Goal: Task Accomplishment & Management: Use online tool/utility

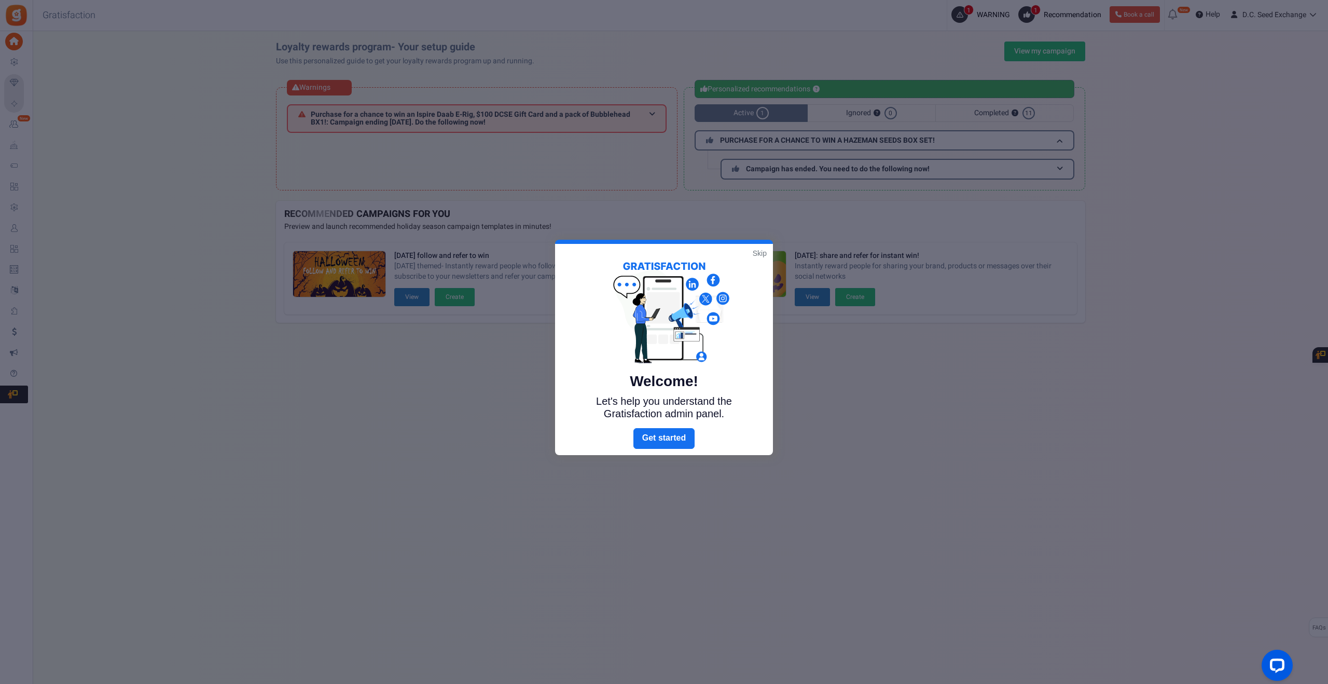
click at [759, 252] on link "Skip" at bounding box center [760, 253] width 14 height 10
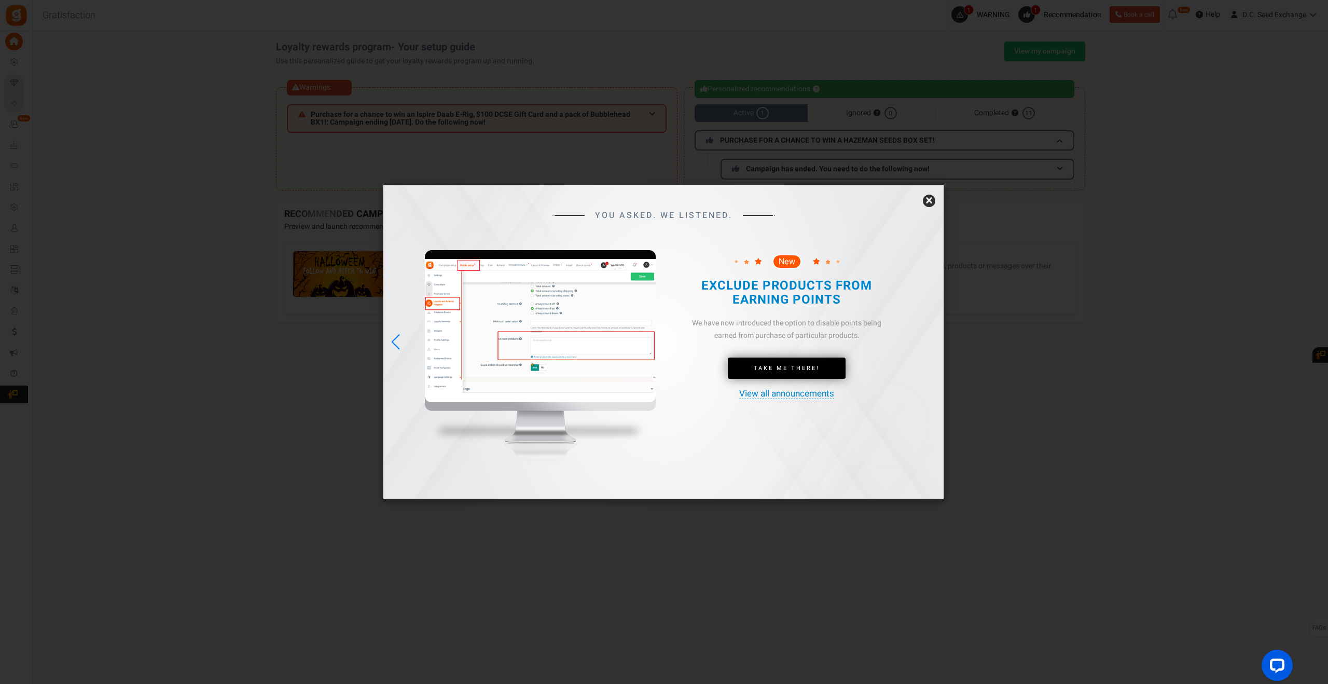
click at [930, 199] on link "×" at bounding box center [929, 201] width 12 height 12
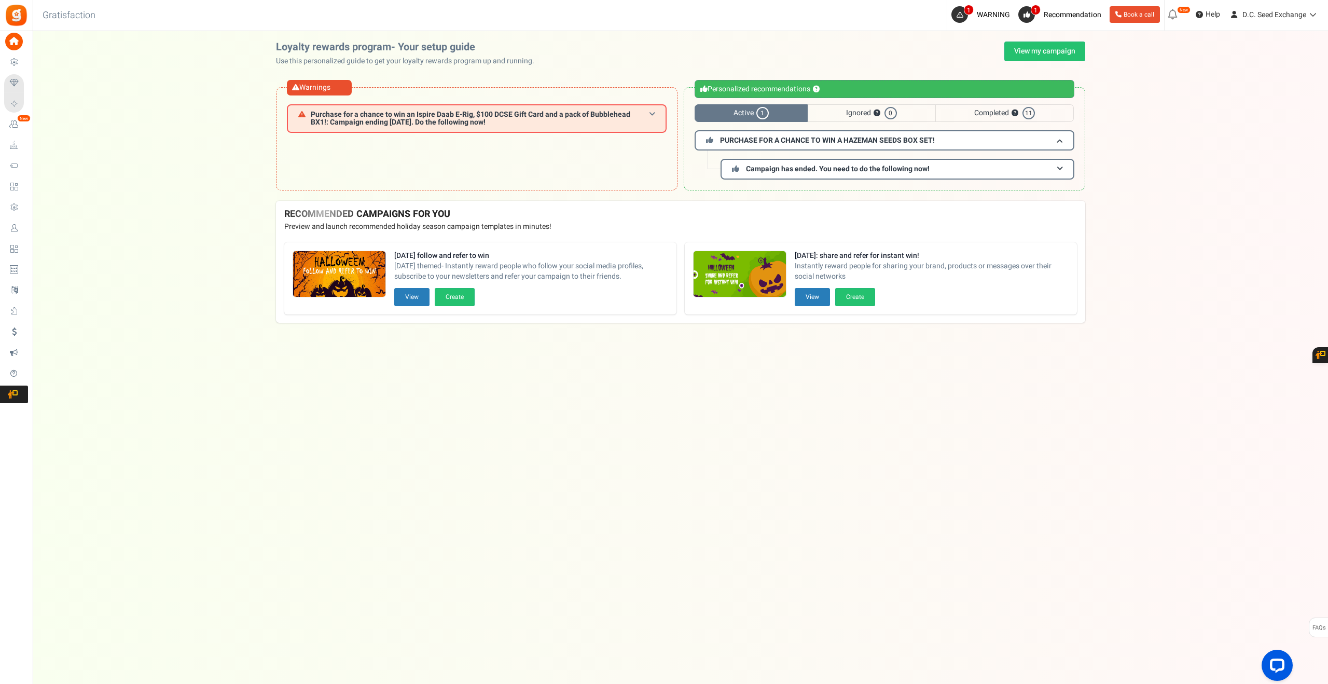
click at [536, 119] on span "Purchase for a chance to win an Ispire Daab E-Rig, $100 DCSE Gift Card and a pa…" at bounding box center [480, 119] width 338 height 16
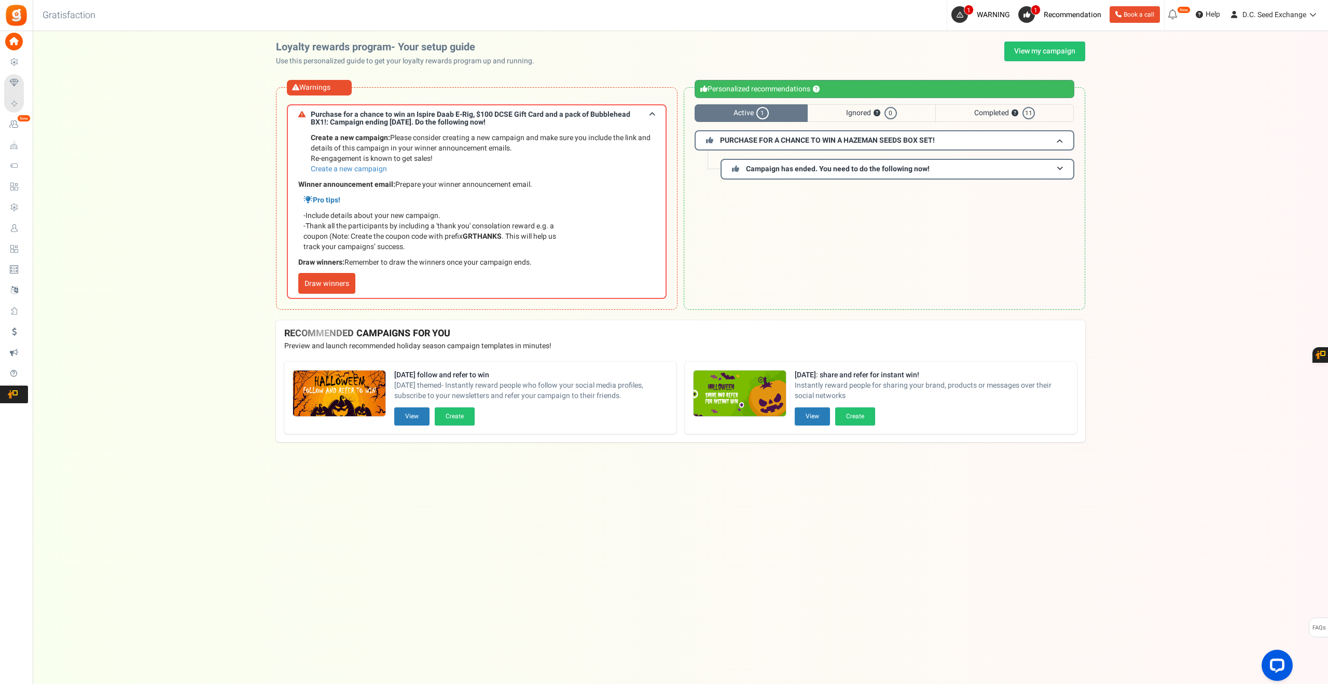
click at [336, 289] on link "Draw winners" at bounding box center [326, 283] width 57 height 21
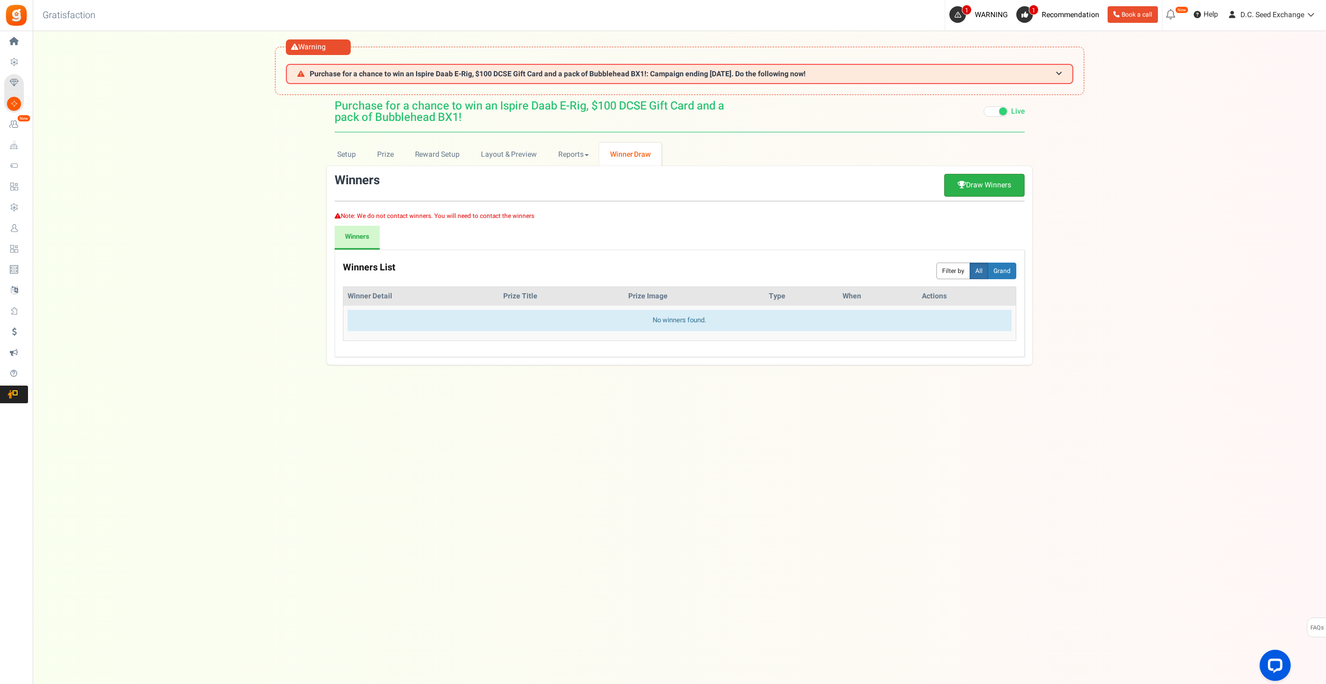
click at [985, 190] on link "Draw Winners" at bounding box center [984, 185] width 80 height 23
select select "random"
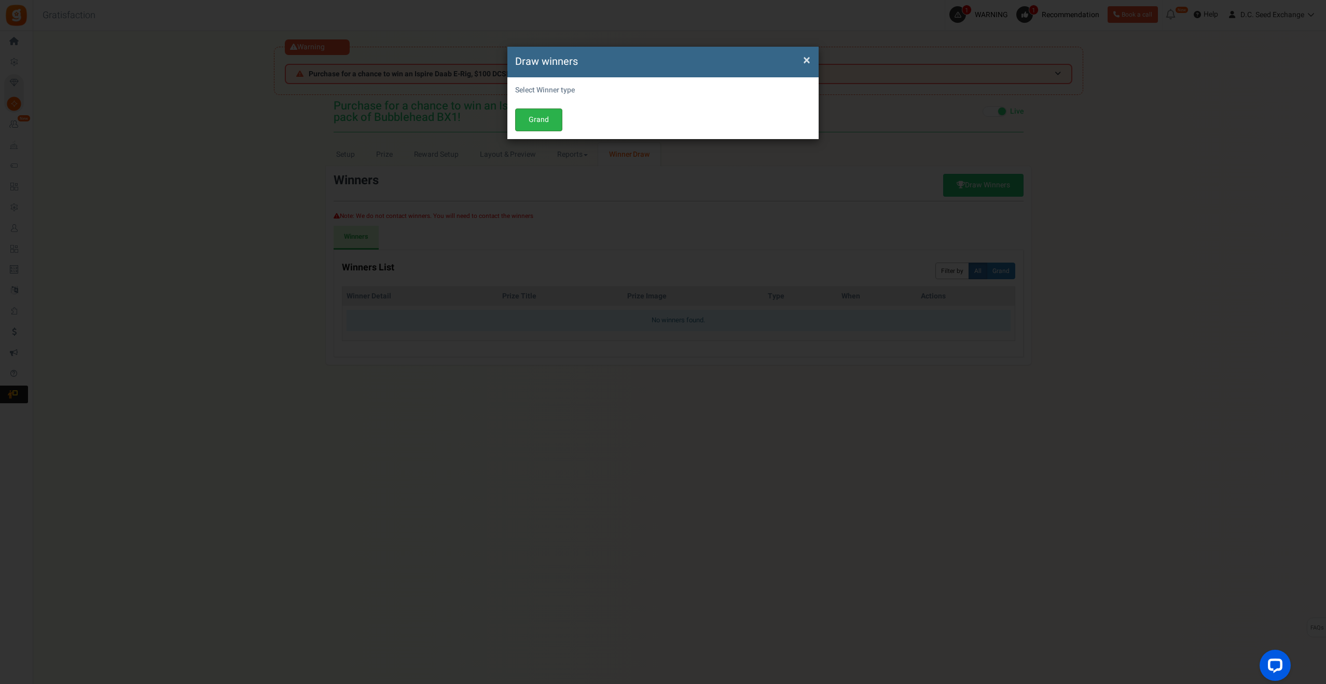
click at [537, 115] on button "Grand" at bounding box center [538, 119] width 47 height 23
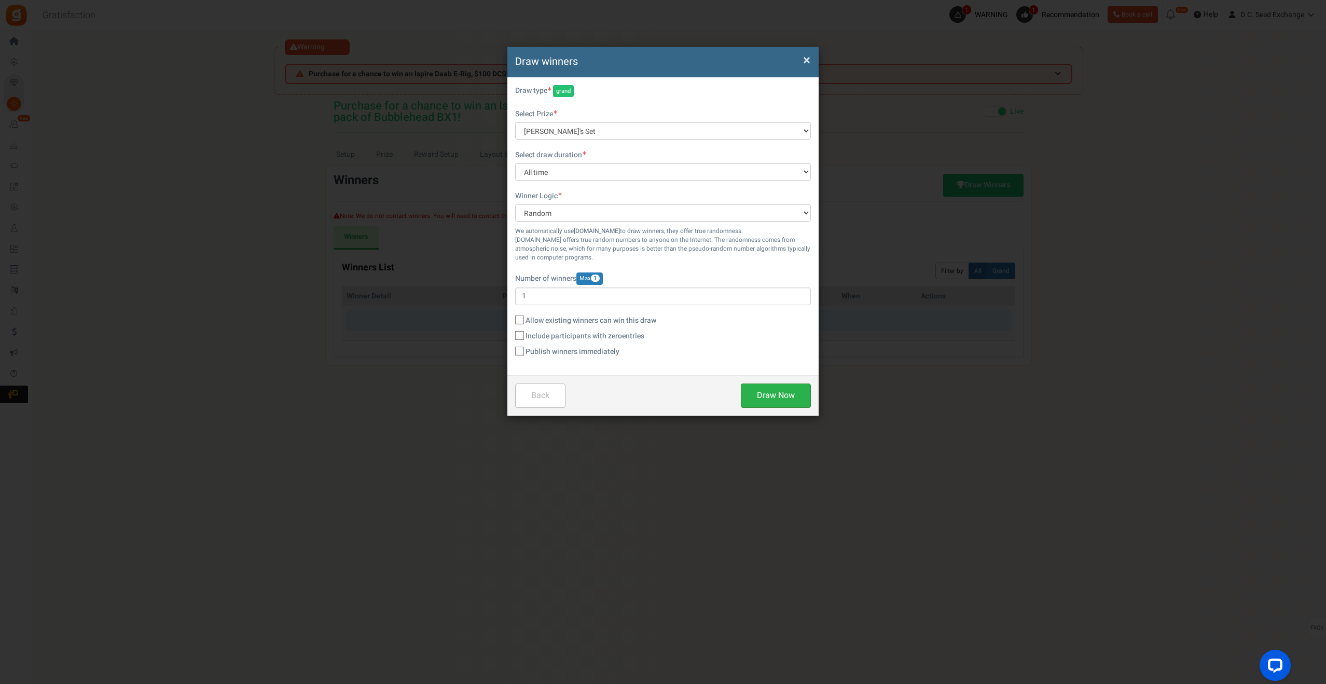
click at [791, 399] on button "Draw Now" at bounding box center [776, 395] width 70 height 24
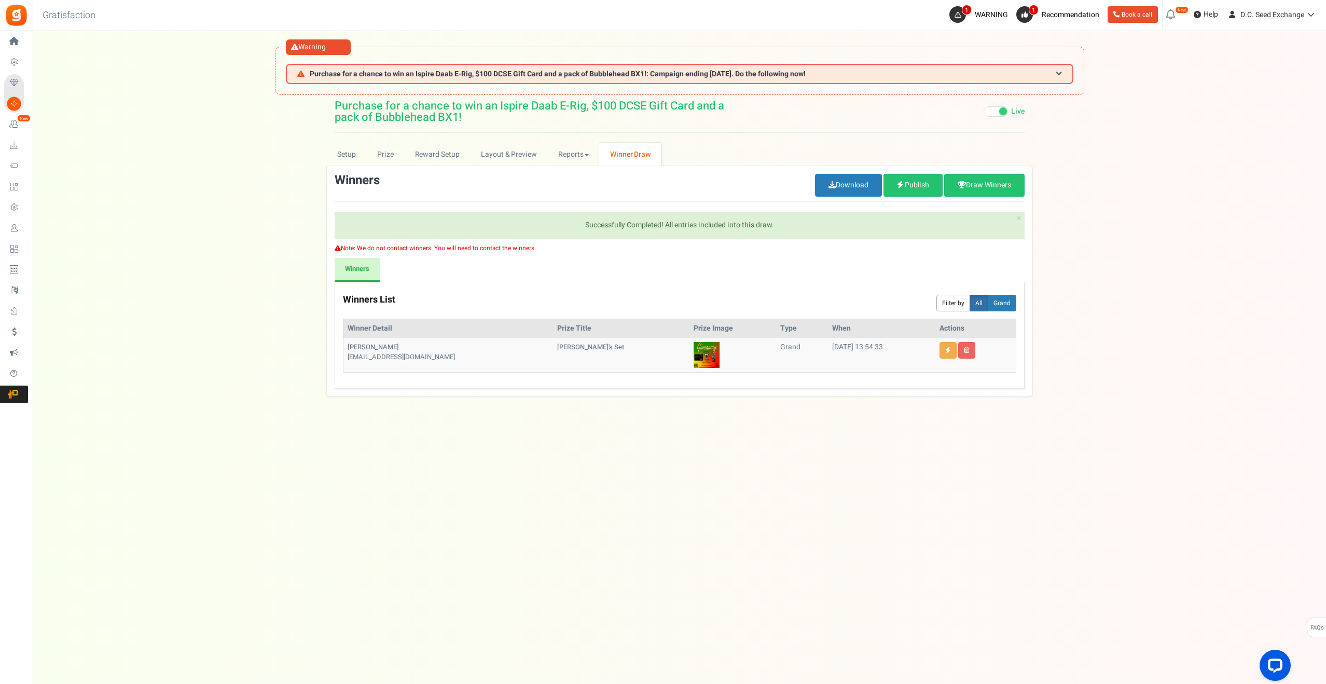
drag, startPoint x: 450, startPoint y: 355, endPoint x: 351, endPoint y: 357, distance: 98.6
click at [346, 357] on td "[PERSON_NAME] [EMAIL_ADDRESS][DOMAIN_NAME]" at bounding box center [448, 355] width 210 height 34
copy div "[EMAIL_ADDRESS][DOMAIN_NAME]"
click at [975, 350] on link at bounding box center [966, 350] width 17 height 17
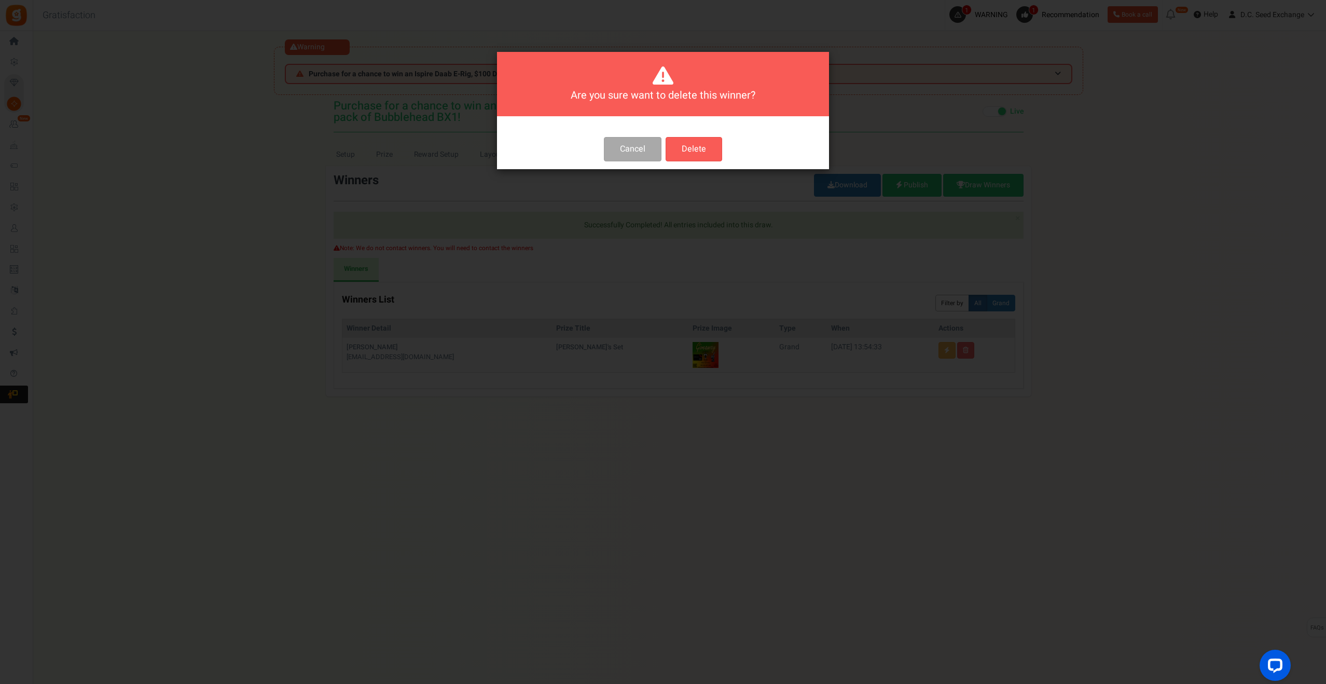
click at [689, 155] on button "Delete" at bounding box center [694, 149] width 57 height 24
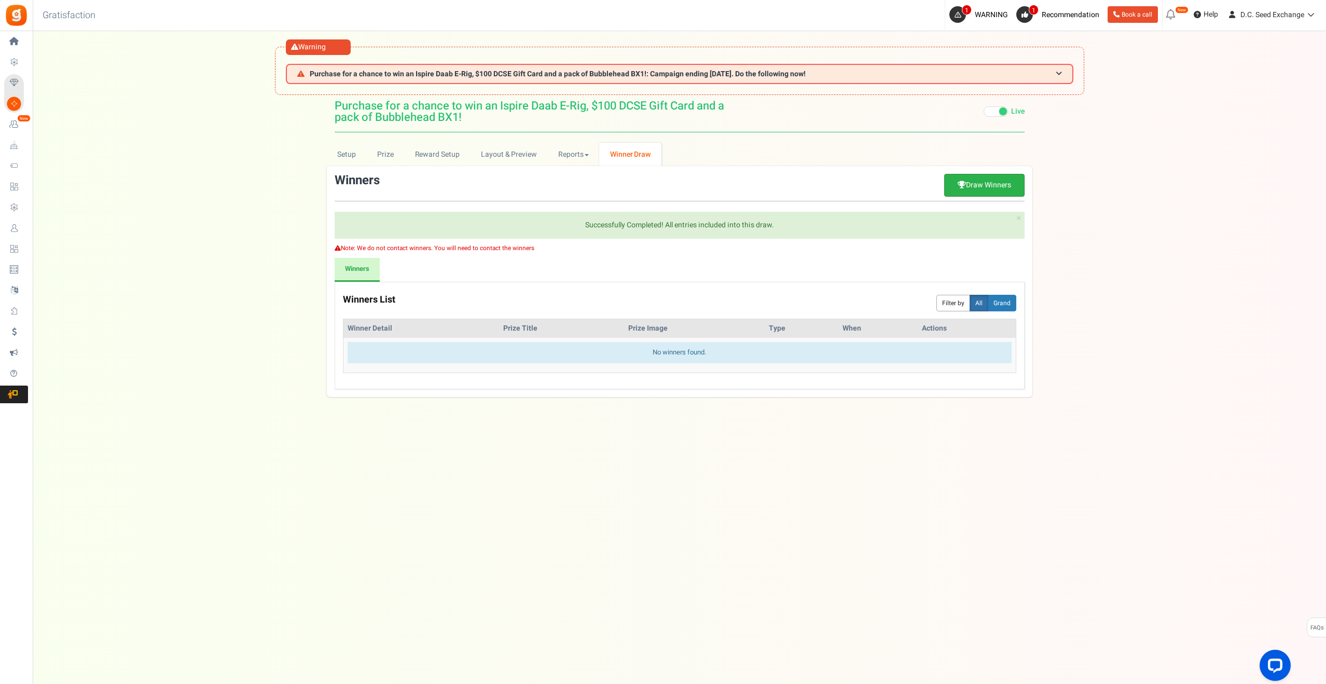
click at [1012, 184] on link "Draw Winners" at bounding box center [984, 185] width 80 height 23
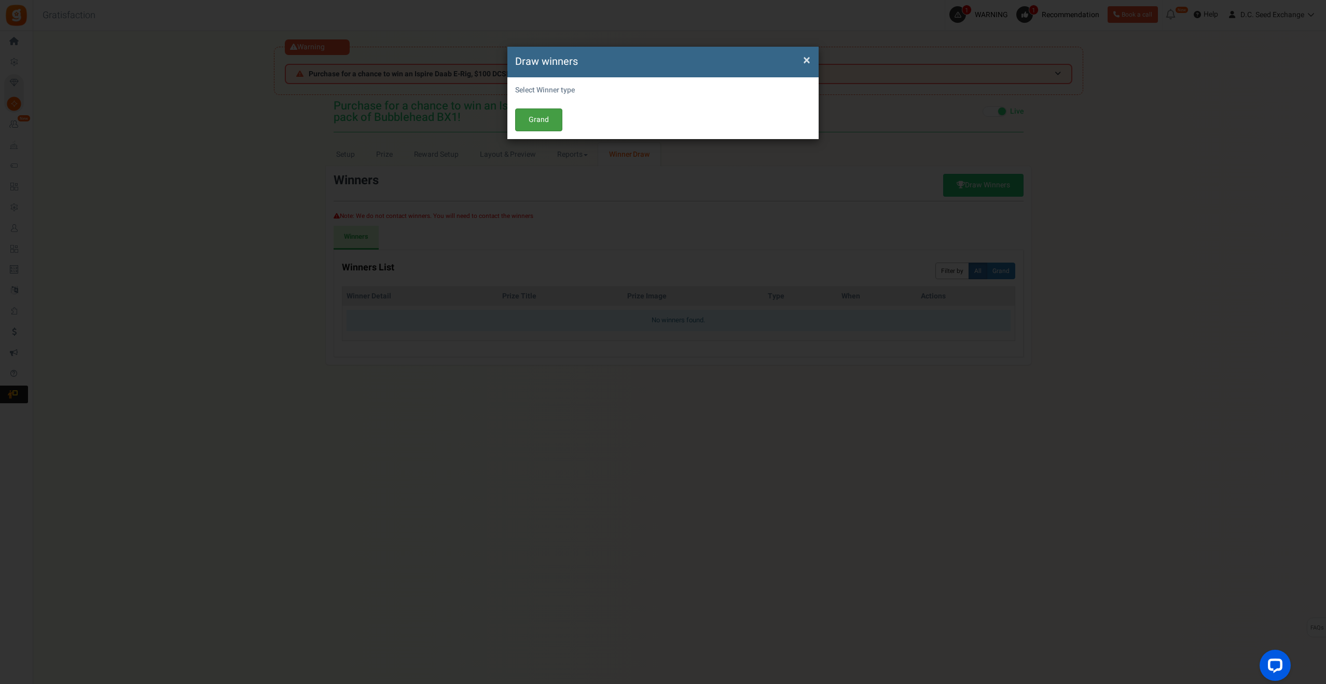
click at [546, 129] on button "Grand" at bounding box center [538, 119] width 47 height 23
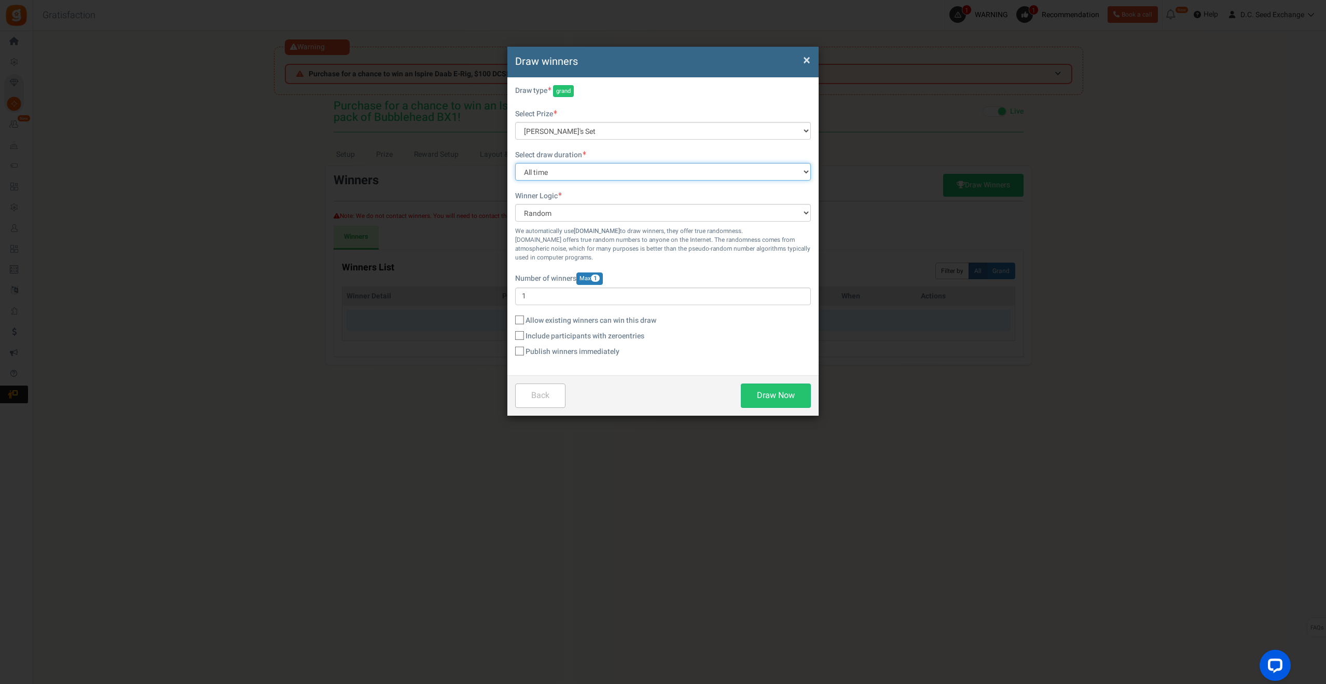
click at [539, 176] on select "All time [DATE] [DATE] The [DATE] Last 7 days This week (Sun - [DATE]) This wee…" at bounding box center [663, 172] width 296 height 18
select select "last_month"
click at [515, 163] on select "All time [DATE] [DATE] The [DATE] Last 7 days This week (Sun - [DATE]) This wee…" at bounding box center [663, 172] width 296 height 18
click at [764, 397] on button "Draw Now" at bounding box center [776, 395] width 70 height 24
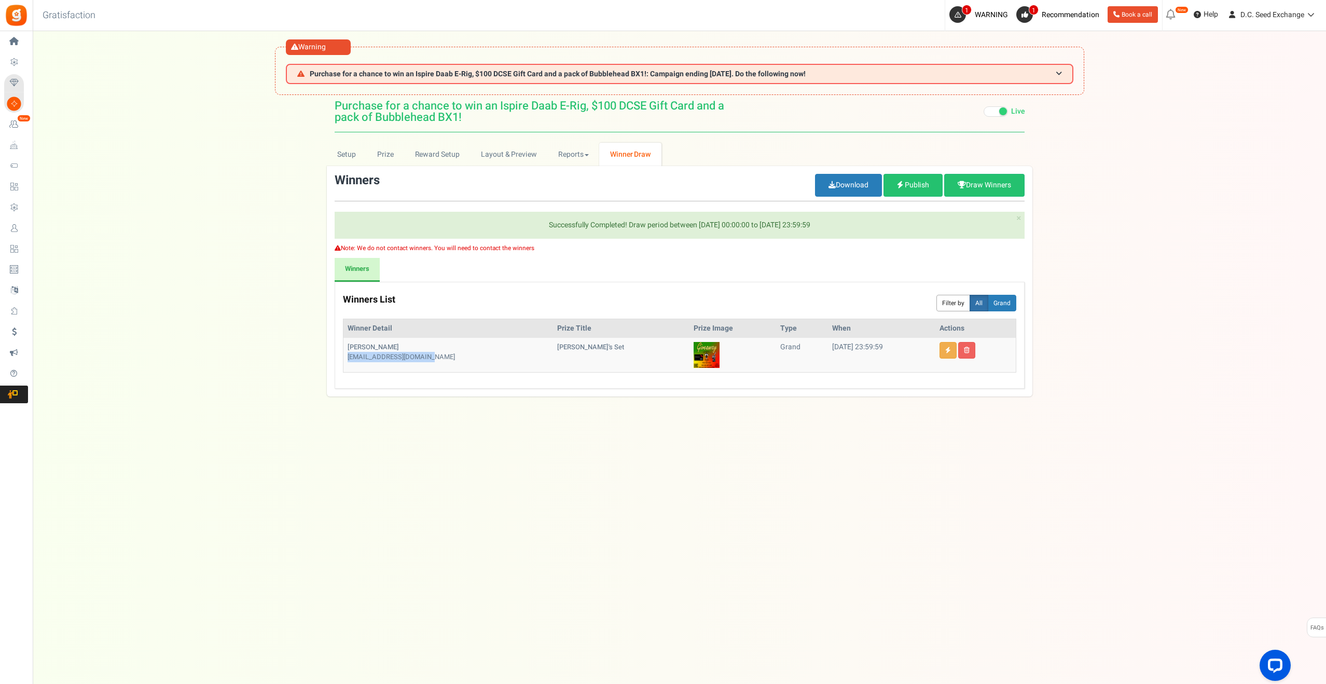
drag, startPoint x: 440, startPoint y: 356, endPoint x: 349, endPoint y: 358, distance: 91.3
click at [349, 358] on div "[EMAIL_ADDRESS][DOMAIN_NAME]" at bounding box center [449, 357] width 202 height 10
copy div "[EMAIL_ADDRESS][DOMAIN_NAME]"
click at [350, 154] on link "Setup" at bounding box center [347, 154] width 40 height 23
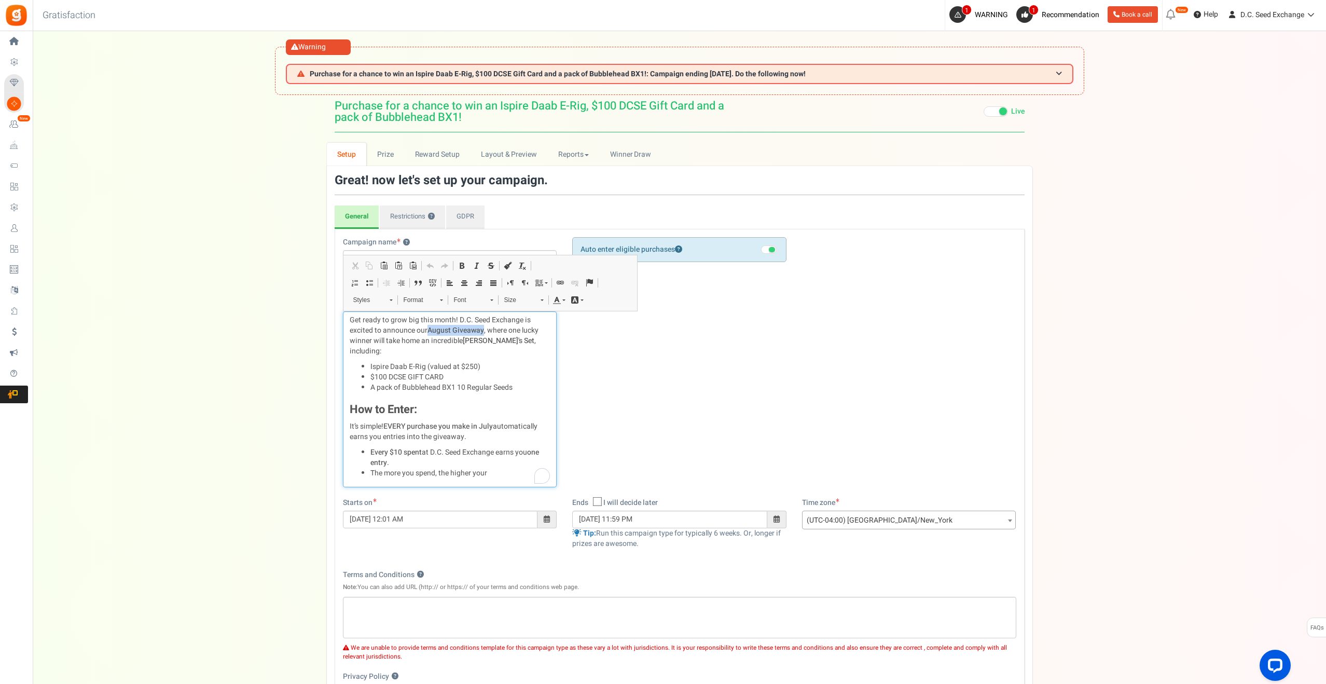
drag, startPoint x: 429, startPoint y: 331, endPoint x: 484, endPoint y: 329, distance: 54.5
click at [484, 329] on strong "August Giveaway" at bounding box center [456, 330] width 57 height 11
copy strong "August Giveaway"
drag, startPoint x: 527, startPoint y: 393, endPoint x: 368, endPoint y: 369, distance: 160.5
click at [367, 369] on div "Get ready to grow big this month! D.C. Seed Exchange is excited to announce our…" at bounding box center [450, 398] width 214 height 175
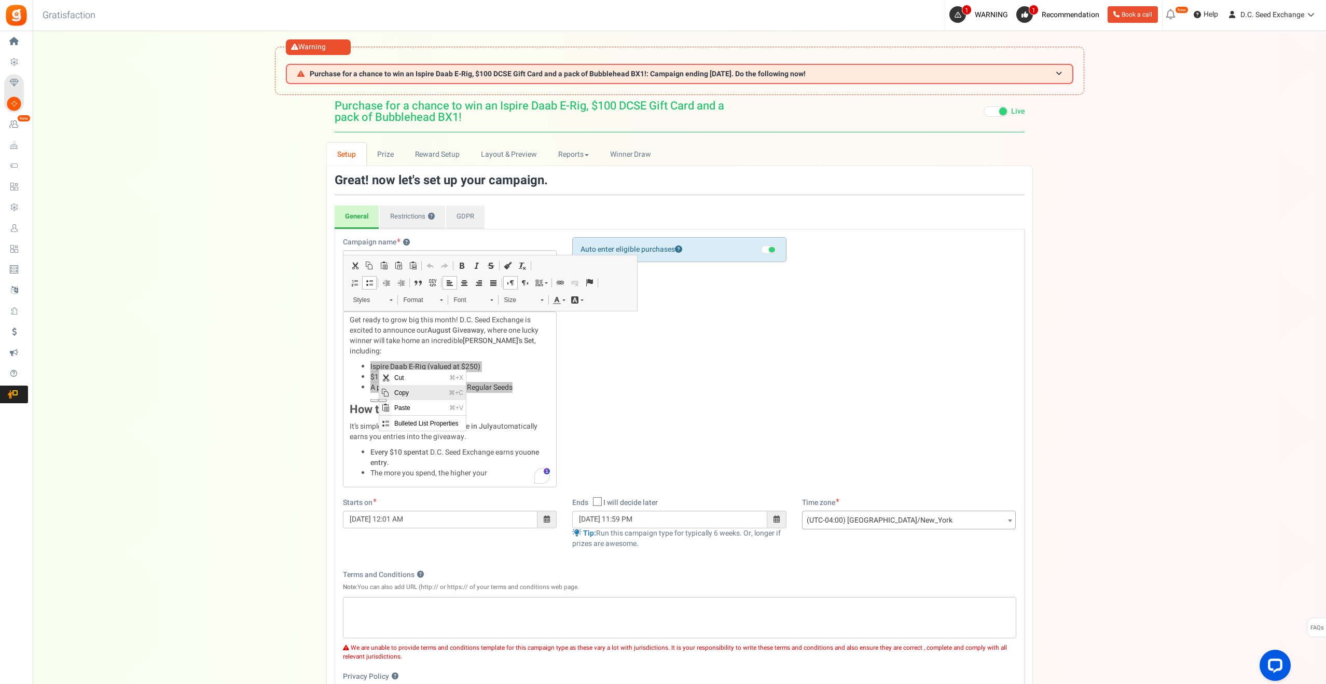
click at [409, 392] on span "Copy" at bounding box center [419, 392] width 54 height 15
copy ul "Ispire Daab E-Rig (valued at $250) $100 DCSE GIFT CARD A pack of Bubblehead BX1…"
click at [619, 149] on span "Winner Draw" at bounding box center [630, 154] width 41 height 11
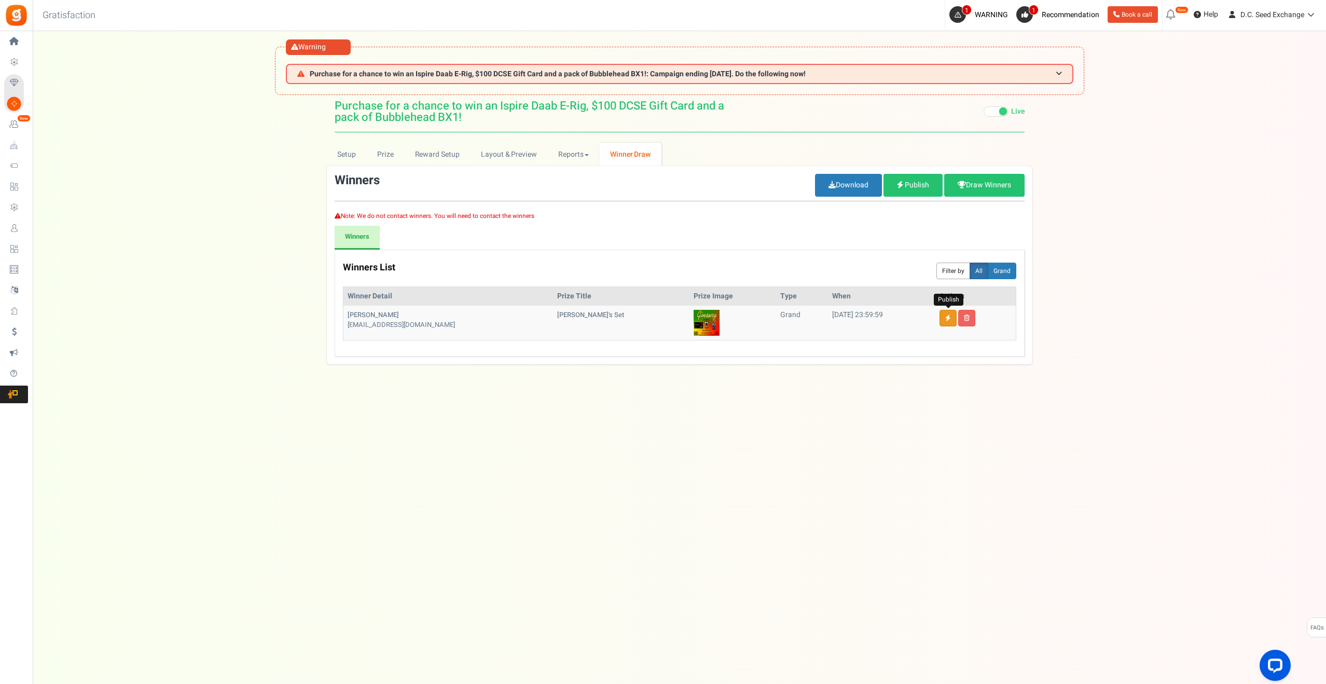
click at [953, 318] on link at bounding box center [948, 318] width 17 height 17
click at [904, 69] on h3 "Purchase for a chance to win an Ispire Daab E-Rig, $100 DCSE Gift Card and a pa…" at bounding box center [680, 74] width 788 height 20
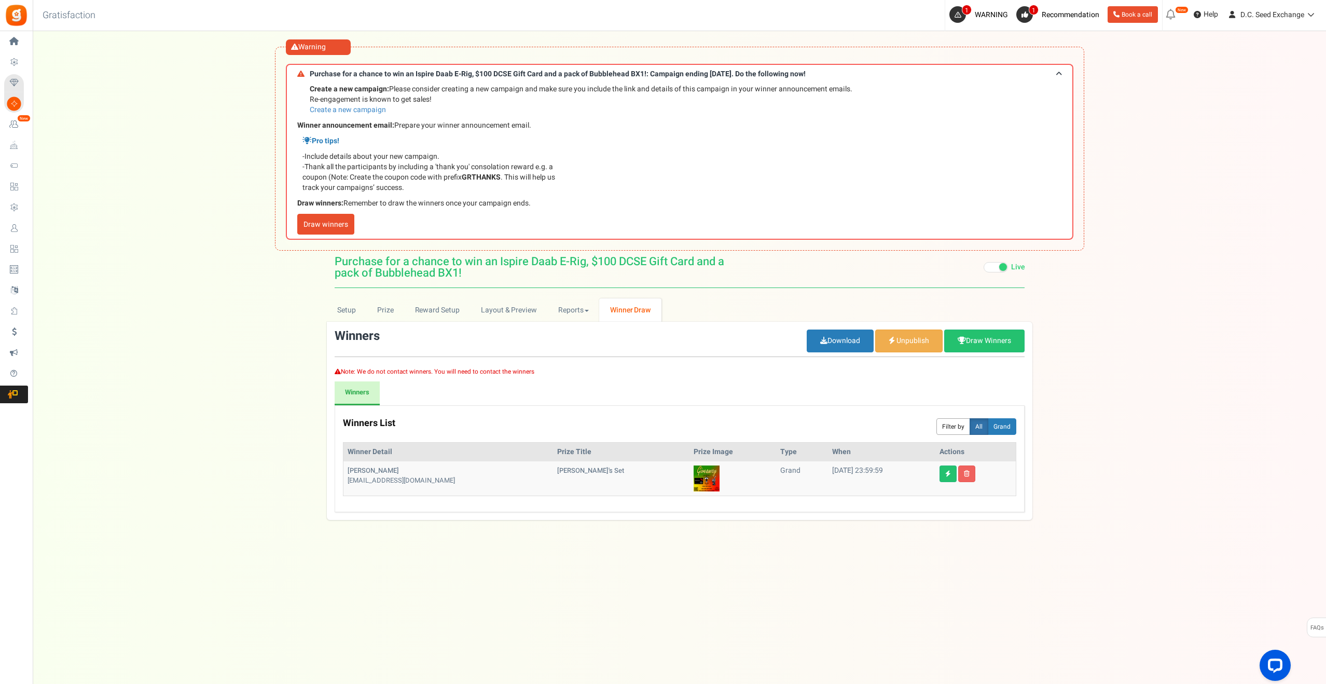
click at [225, 311] on div "Setup Prize Entry Methods Reward Setup Refer a Friend Layout & Preview Layout &…" at bounding box center [679, 412] width 1293 height 228
click at [1056, 72] on span at bounding box center [1059, 74] width 6 height 8
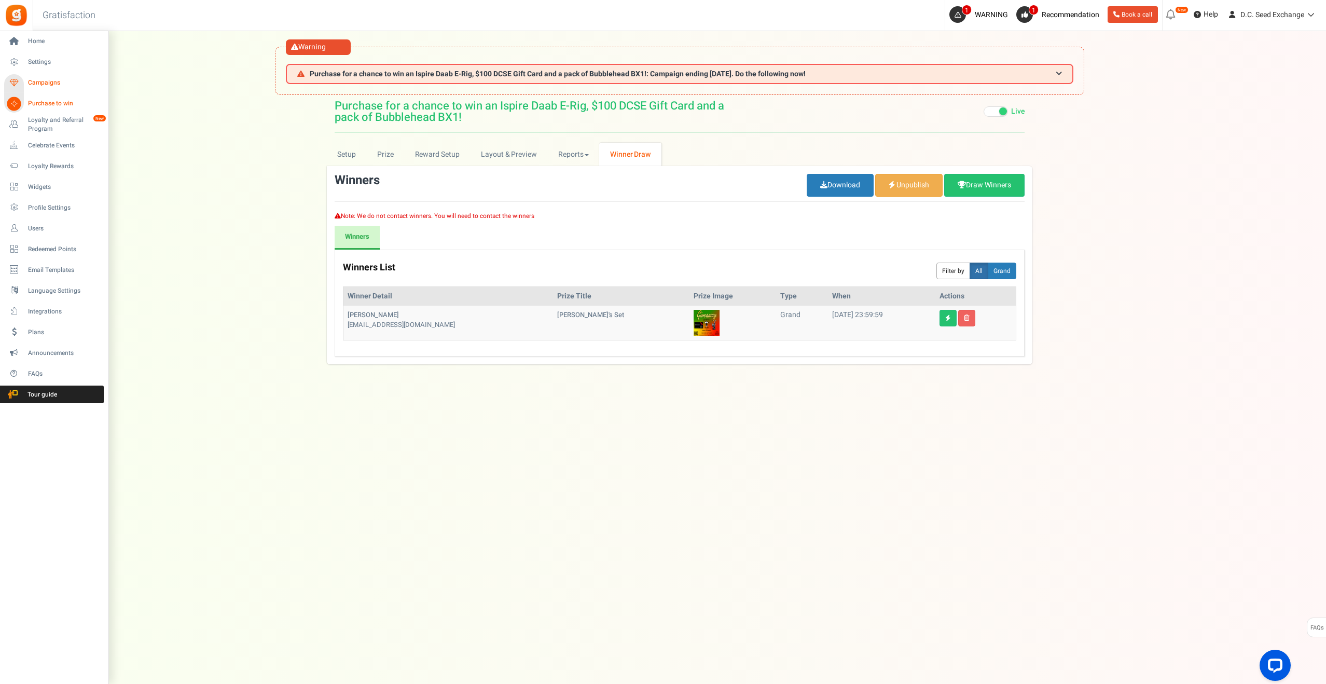
click at [40, 77] on link "Campaigns" at bounding box center [54, 83] width 100 height 18
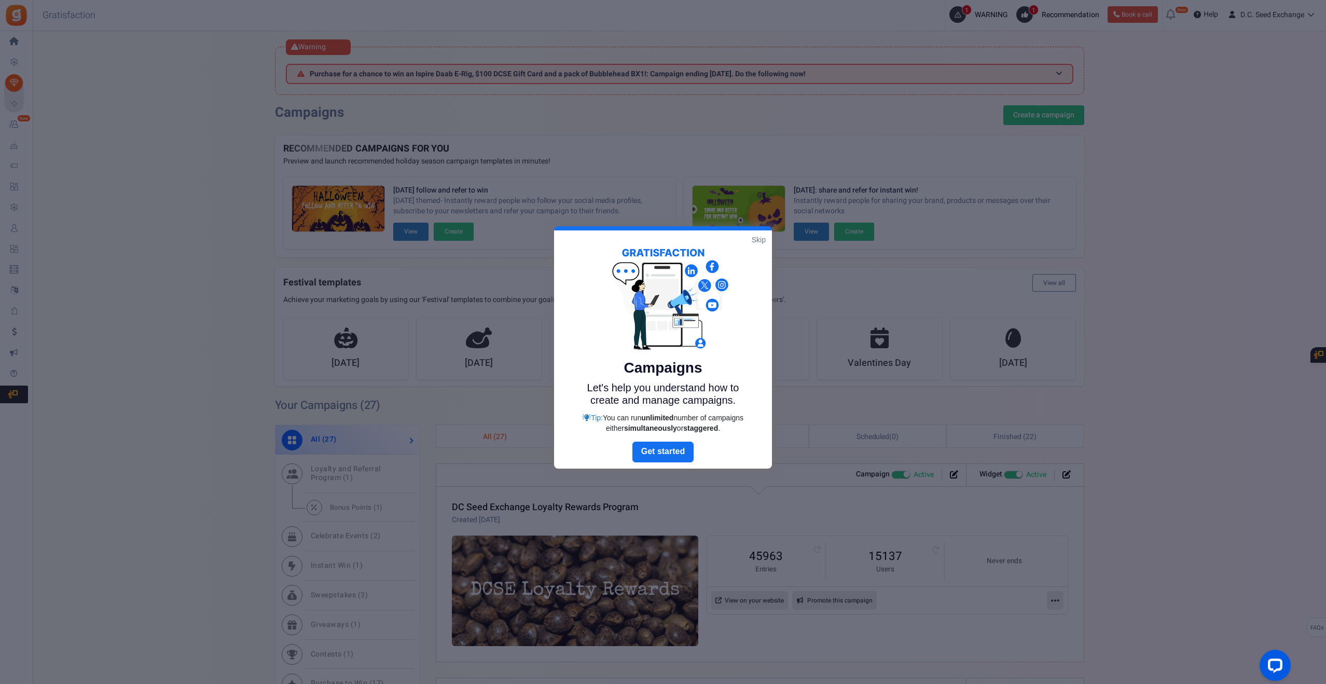
click at [759, 239] on link "Skip" at bounding box center [759, 240] width 14 height 10
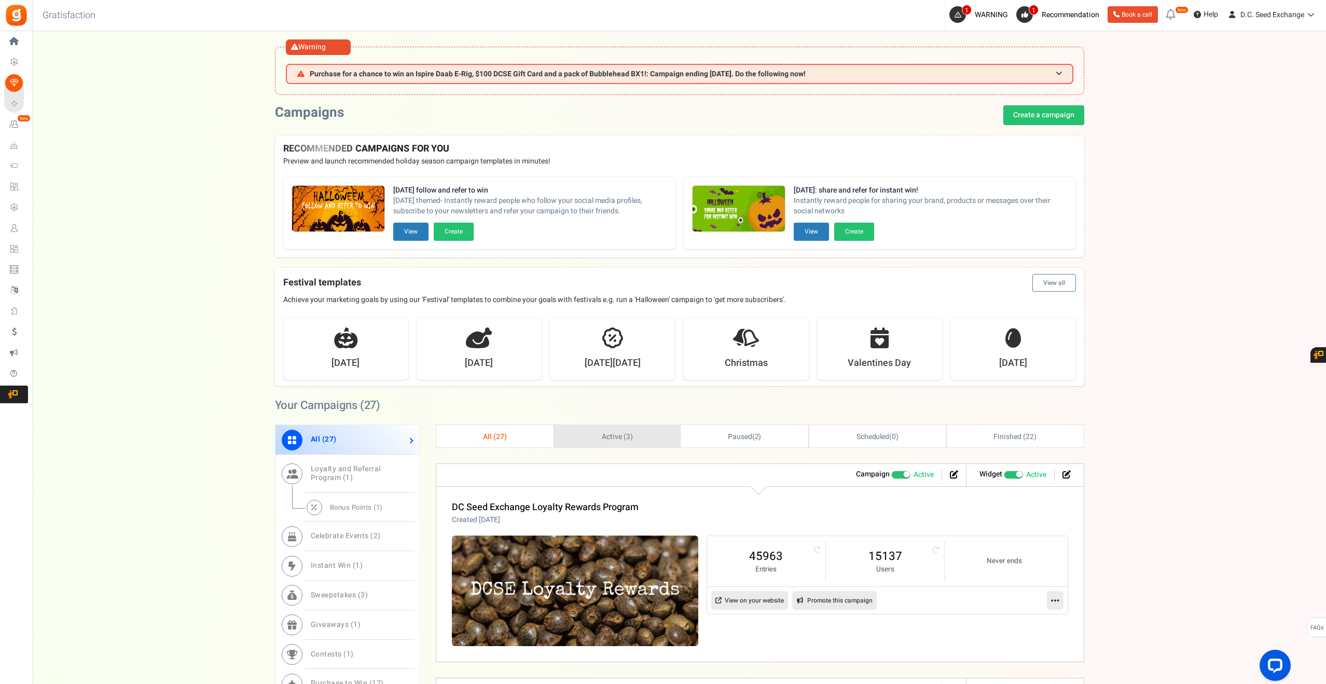
click at [613, 430] on link "Active ( 3 )" at bounding box center [617, 436] width 125 height 22
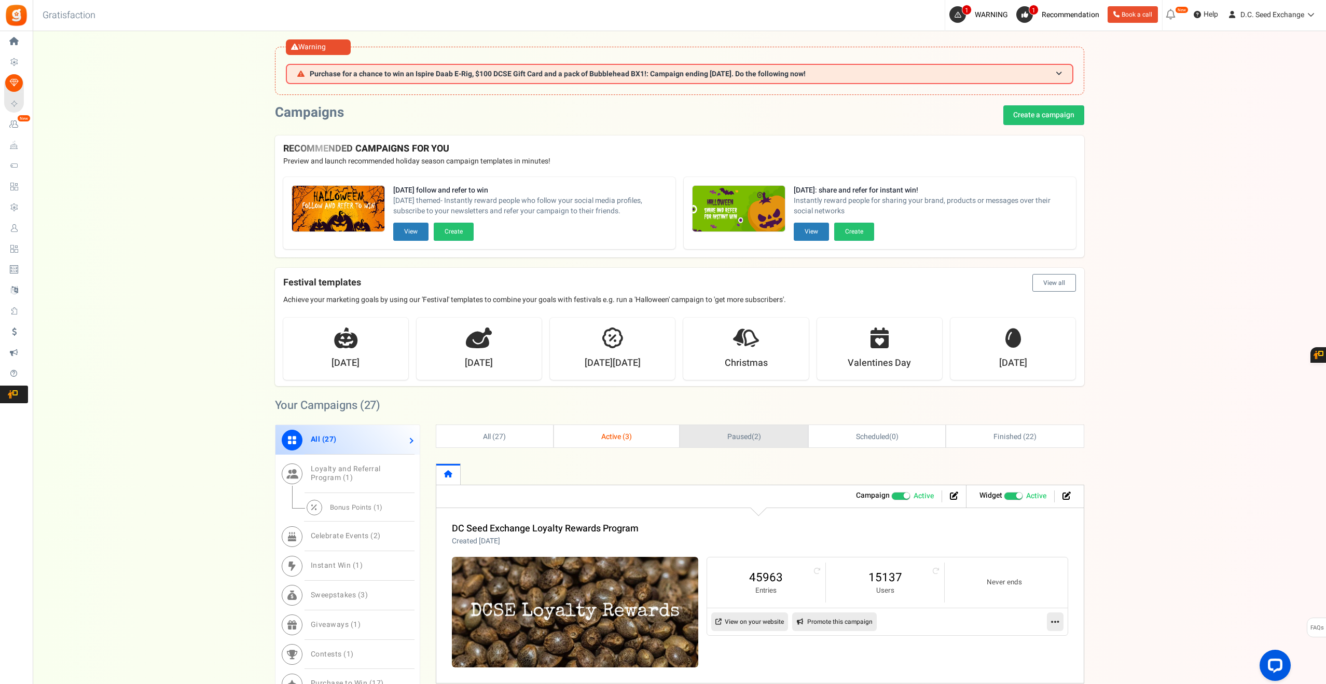
click at [732, 442] on link "Paused ( 2 )" at bounding box center [744, 436] width 128 height 22
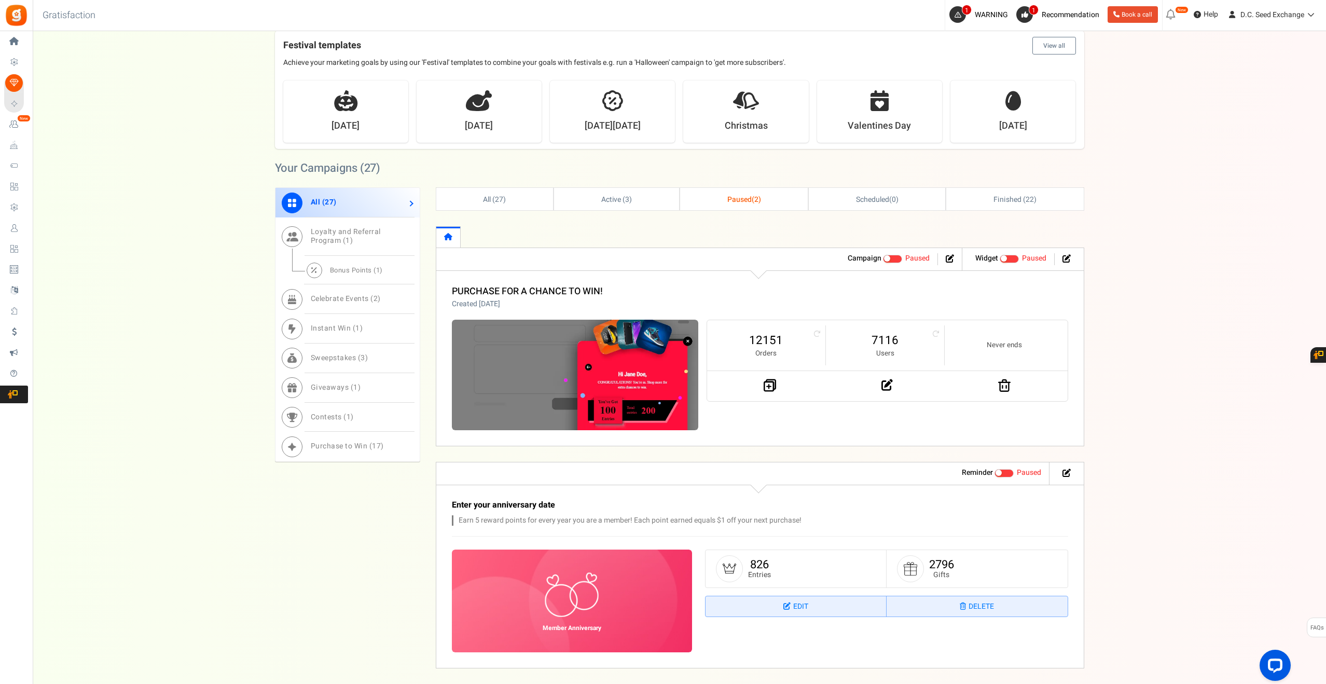
scroll to position [235, 0]
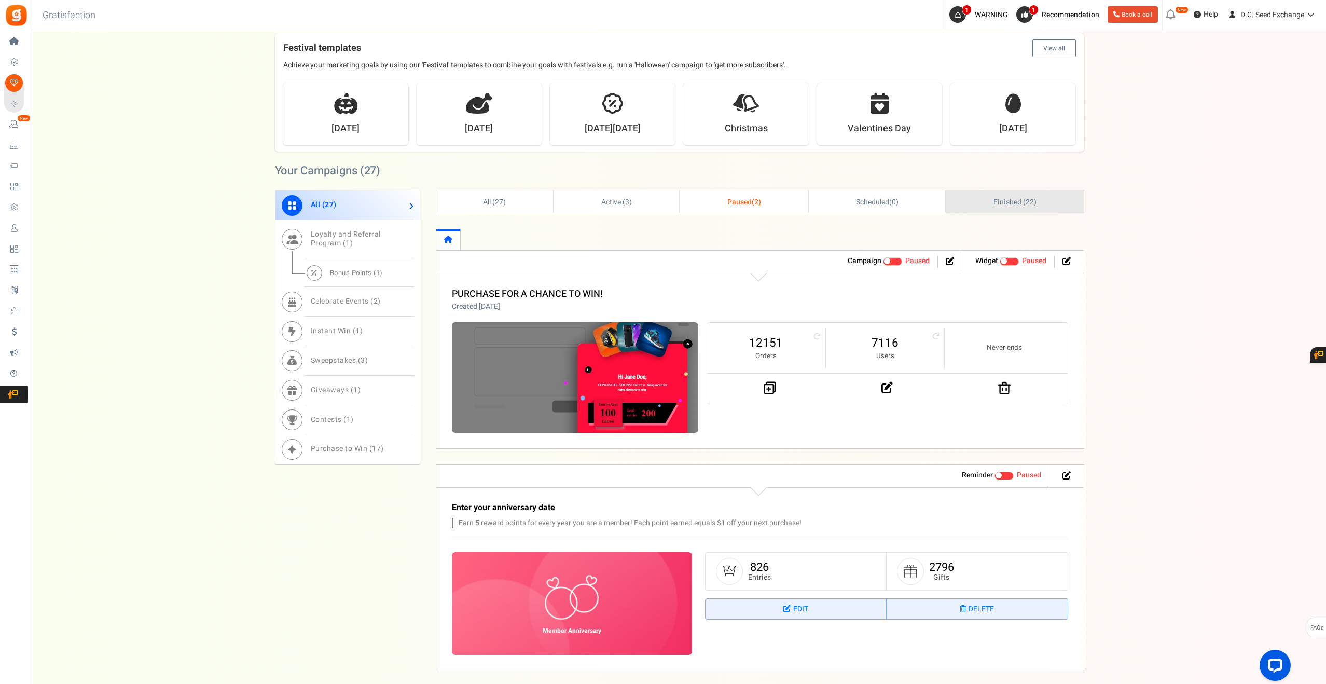
click at [1040, 205] on link "Finished ( 22 )" at bounding box center [1014, 201] width 137 height 22
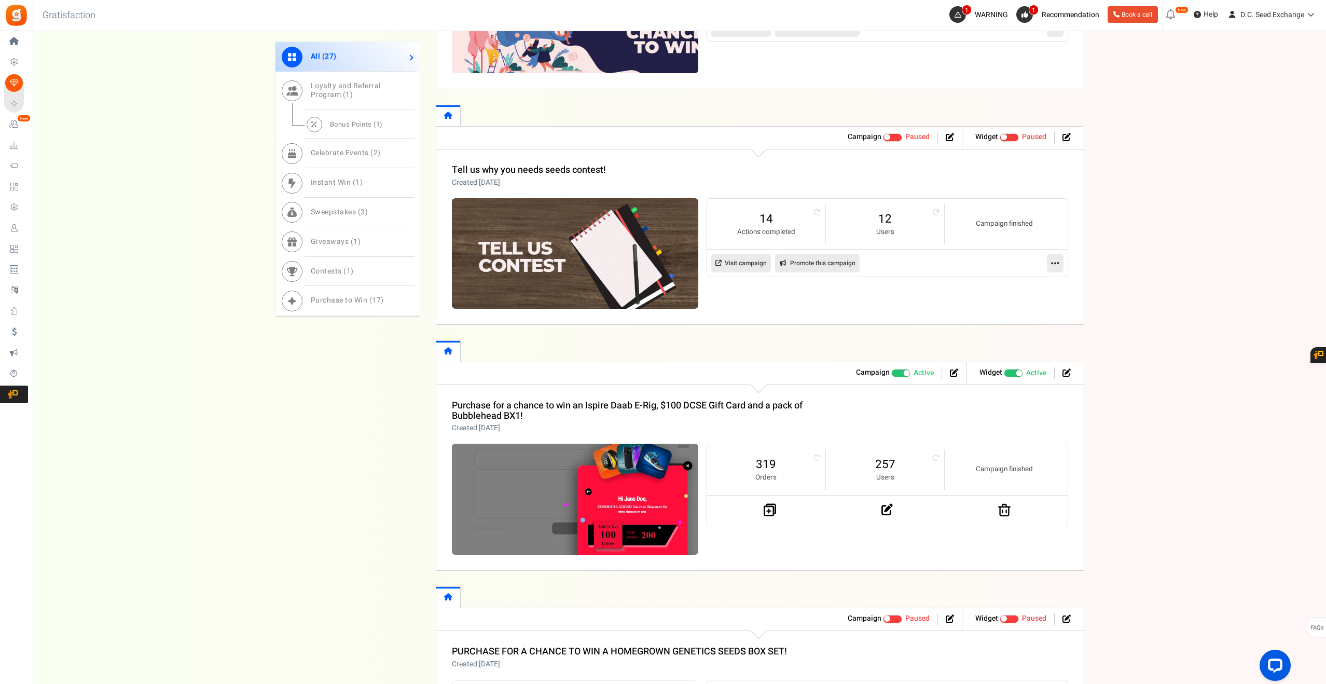
scroll to position [1312, 0]
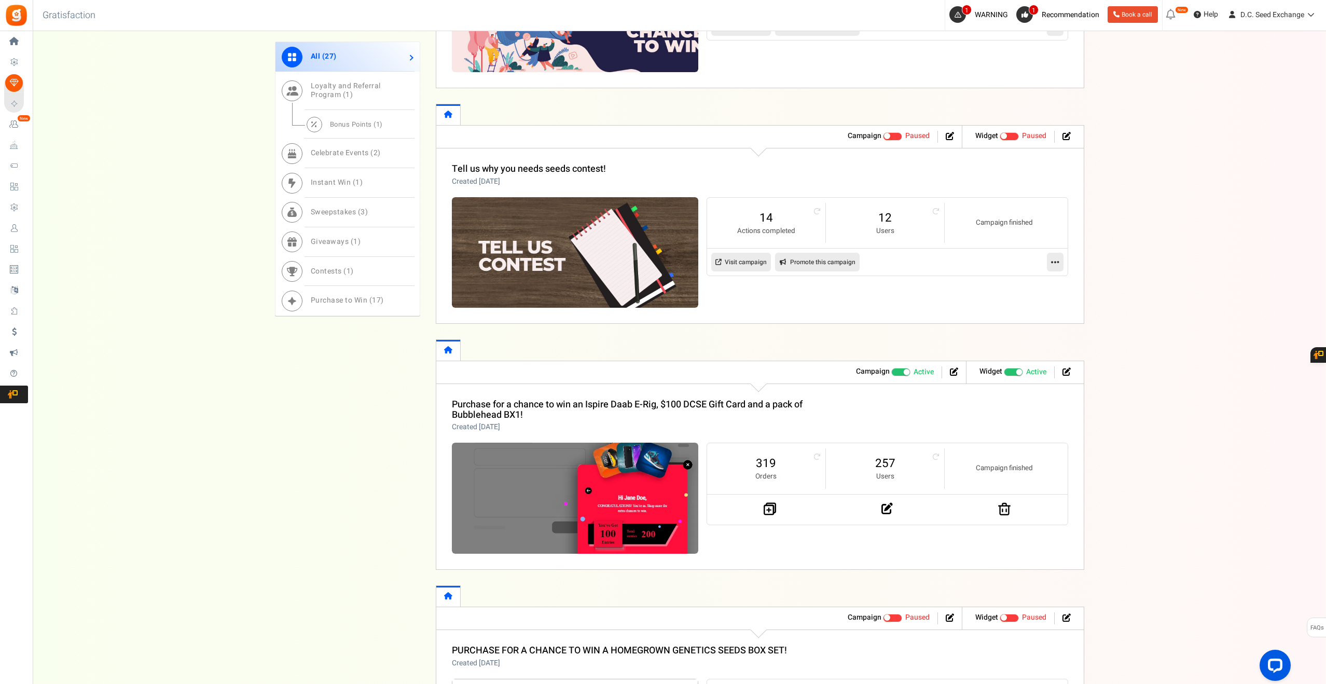
click at [1004, 368] on span "Recommended: TURN ON" at bounding box center [1014, 372] width 20 height 8
click at [1004, 368] on input "Recommended: TURN ON Active Paused" at bounding box center [1004, 371] width 0 height 7
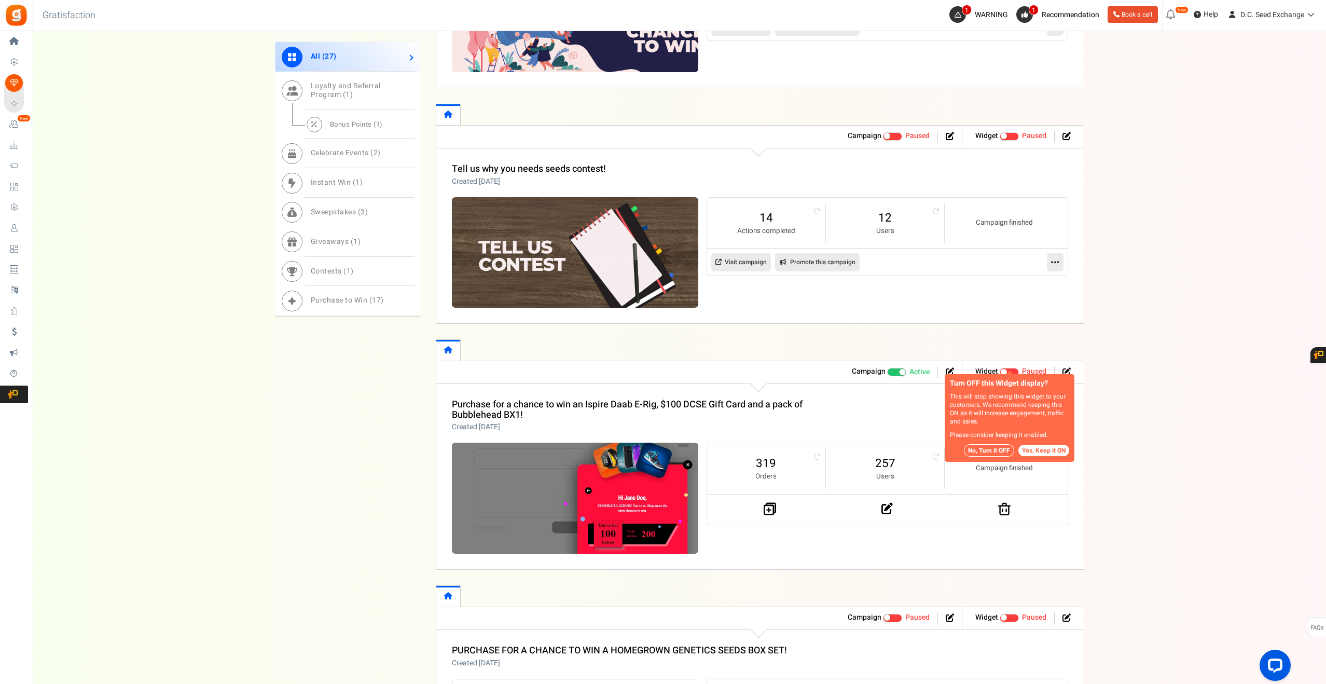
click at [984, 445] on button "No, Turn it OFF" at bounding box center [989, 450] width 50 height 12
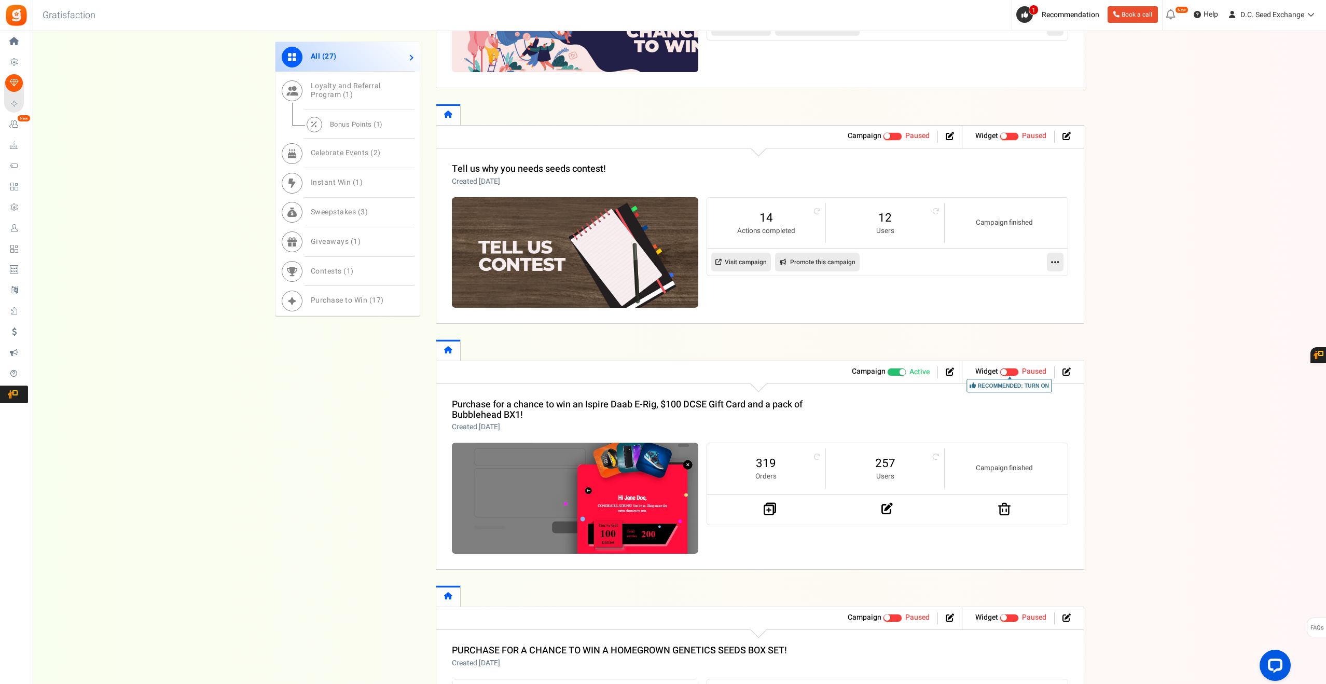
click at [887, 368] on span at bounding box center [897, 372] width 20 height 8
click at [887, 368] on input "Active Paused" at bounding box center [887, 371] width 0 height 7
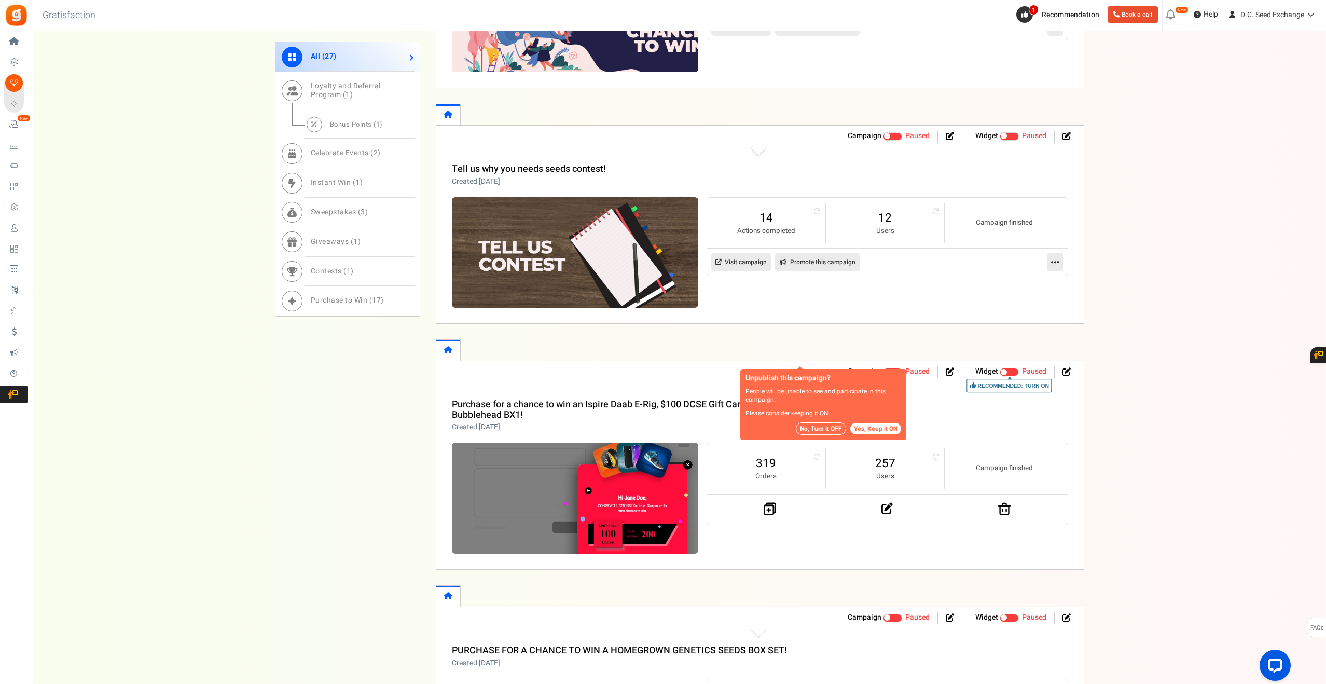
click at [810, 429] on button "No, Turn it OFF" at bounding box center [821, 428] width 50 height 12
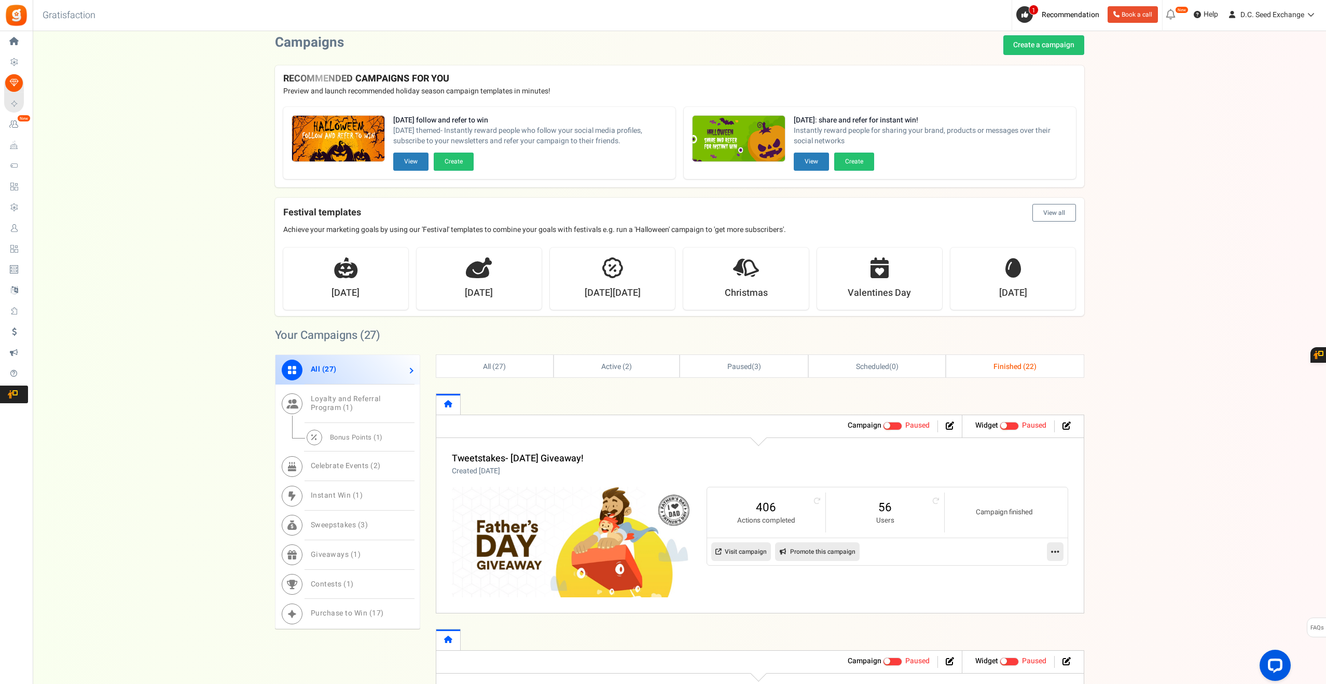
scroll to position [0, 0]
